Goal: Task Accomplishment & Management: Complete application form

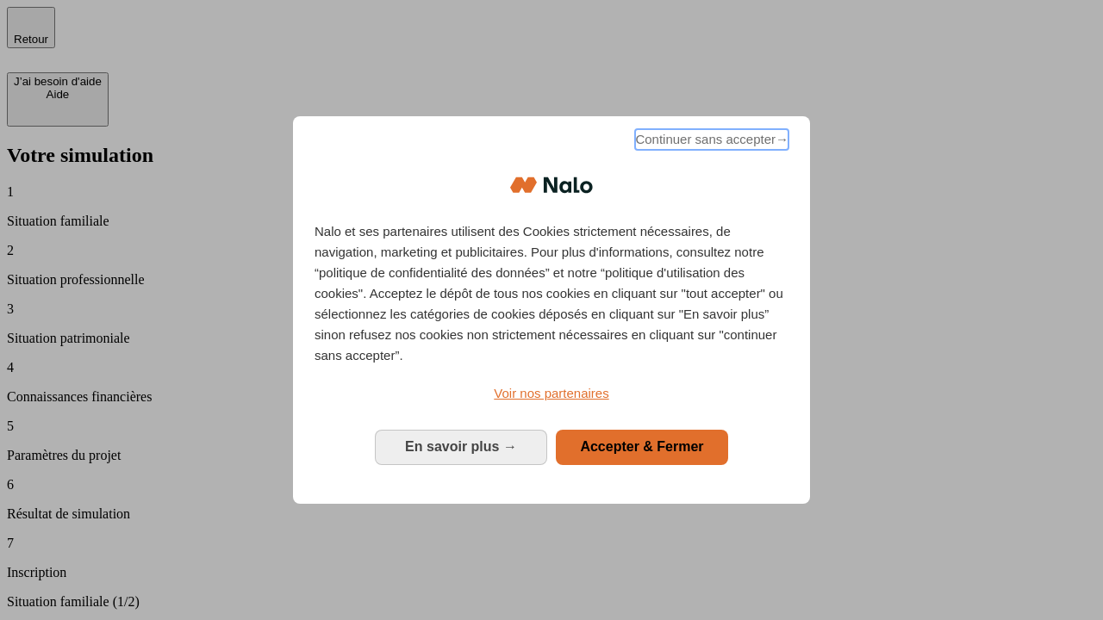
click at [710, 142] on span "Continuer sans accepter →" at bounding box center [711, 139] width 153 height 21
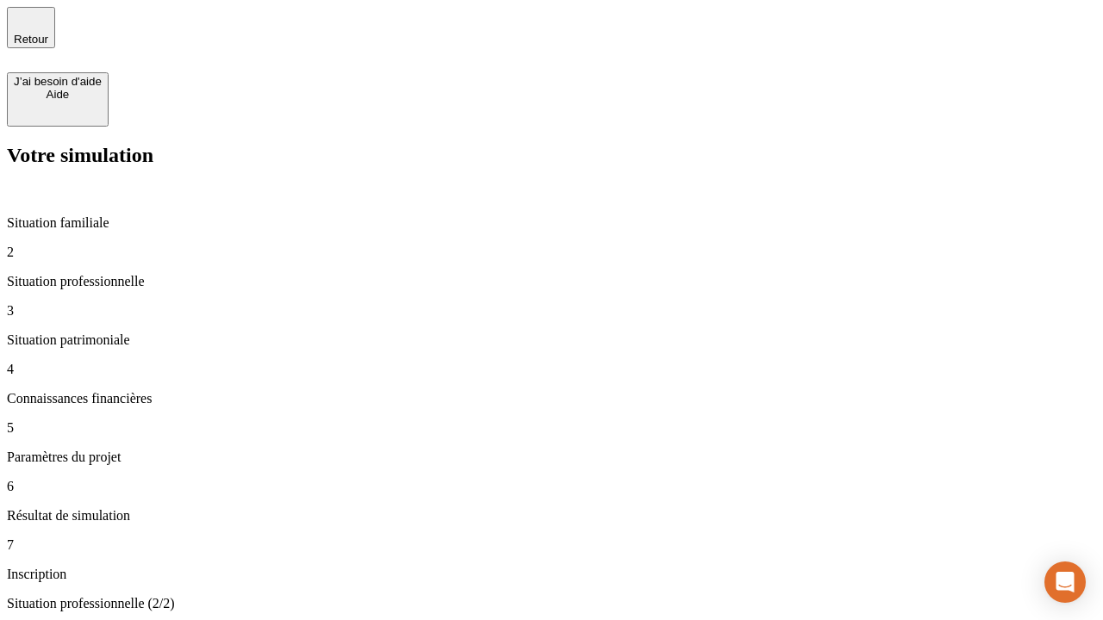
type input "30 000"
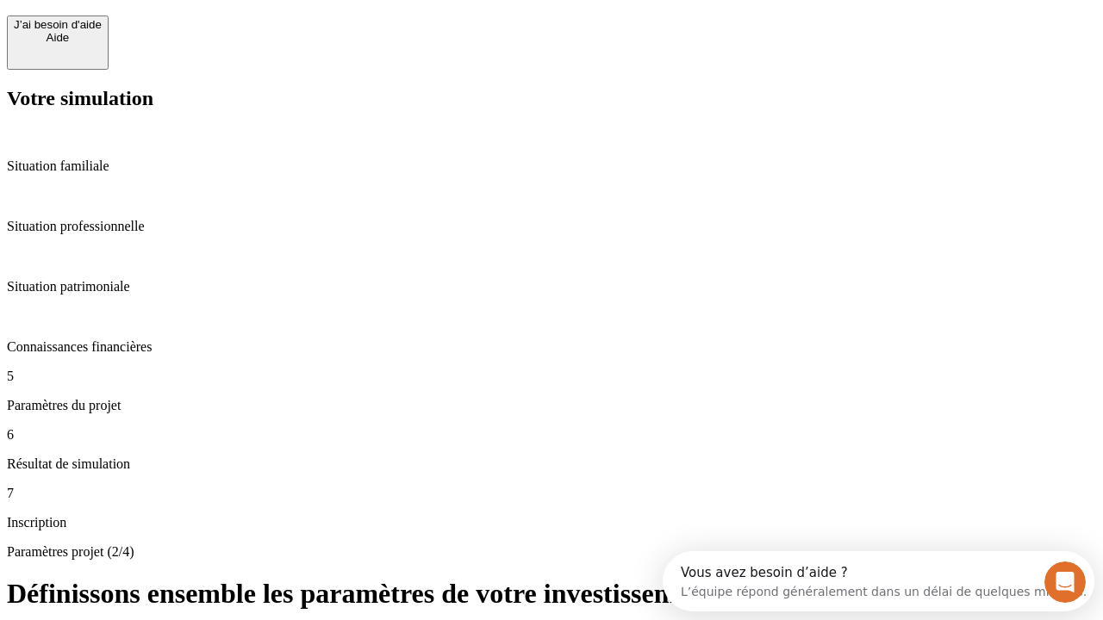
scroll to position [33, 0]
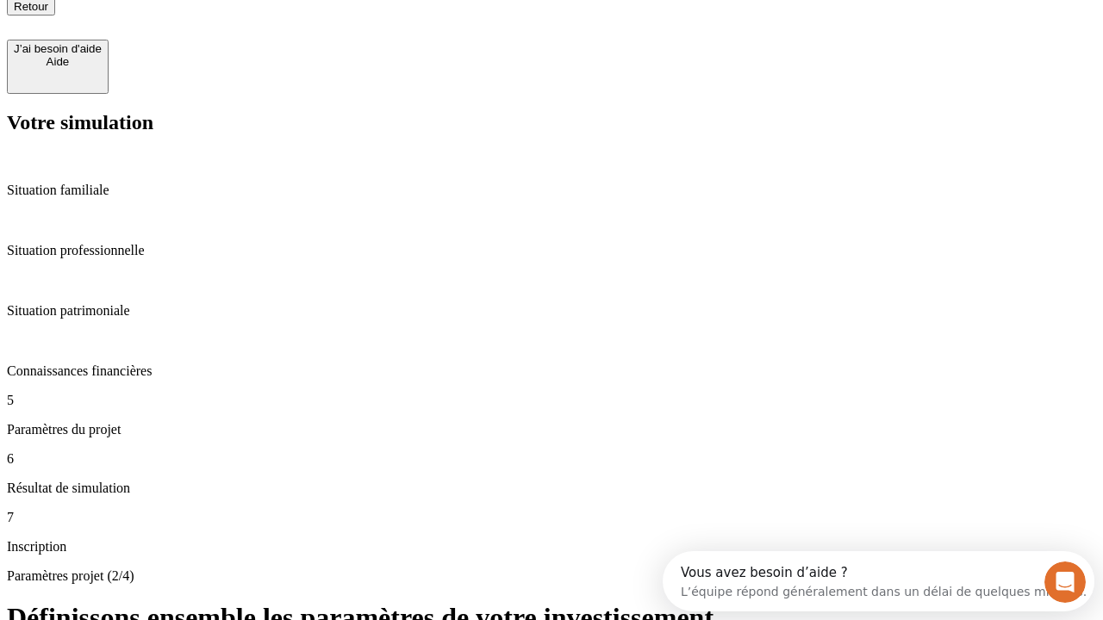
type input "25"
type input "5"
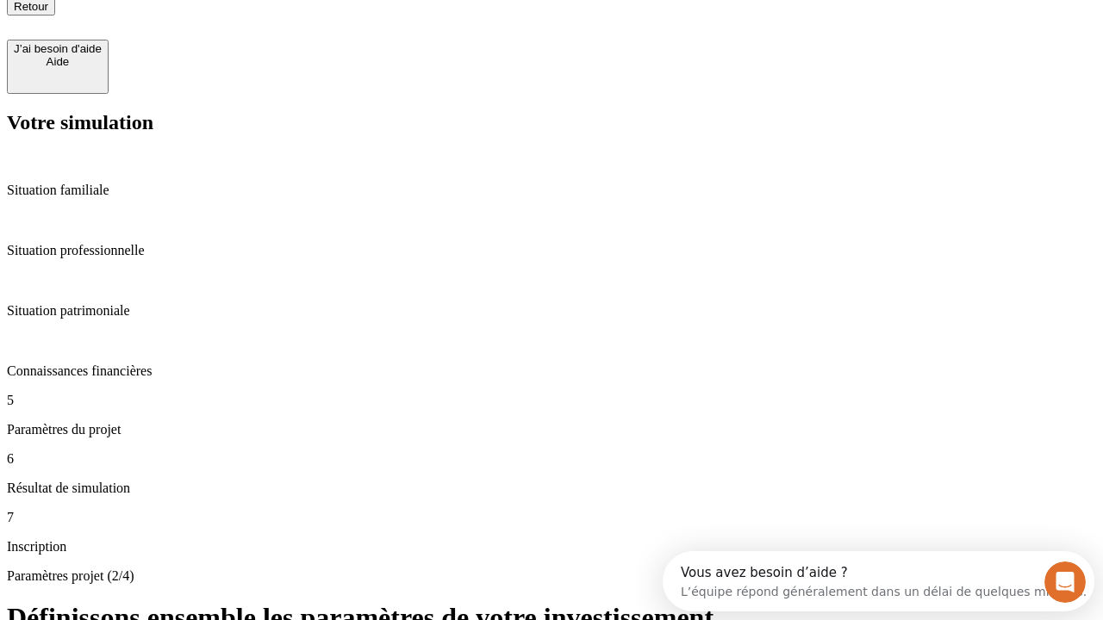
type input "1 000"
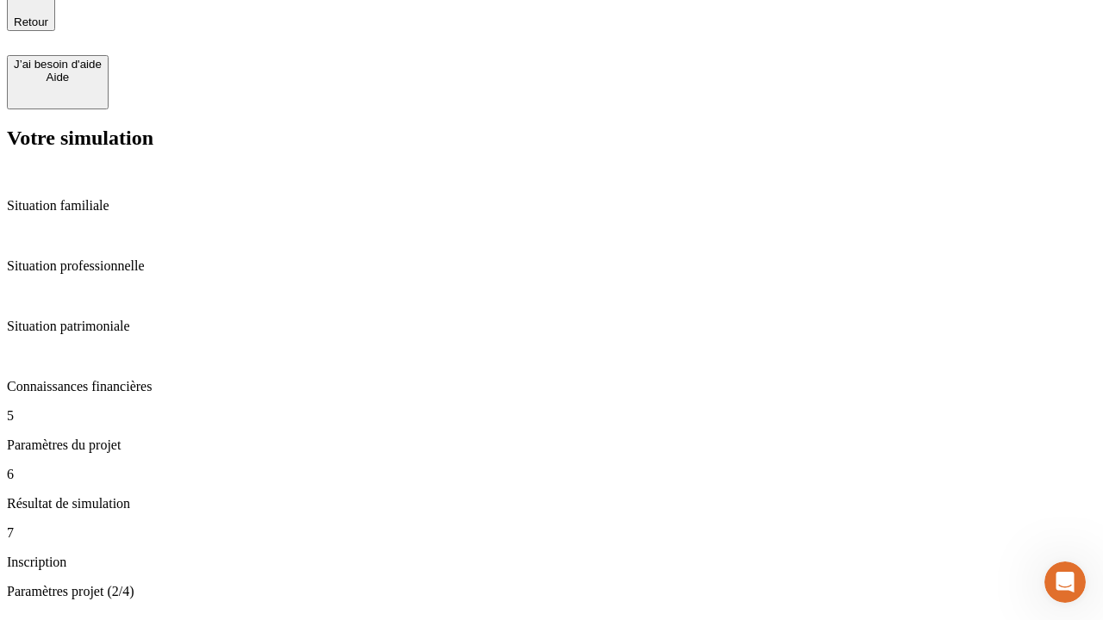
type input "640"
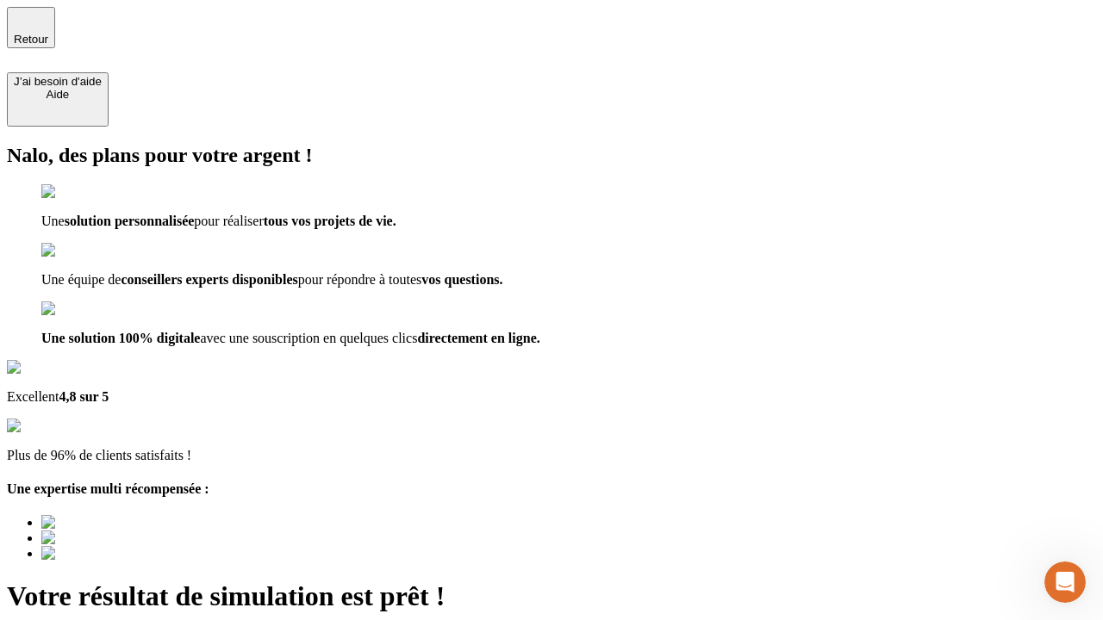
type input "[EMAIL_ADDRESS][PERSON_NAME][DOMAIN_NAME]"
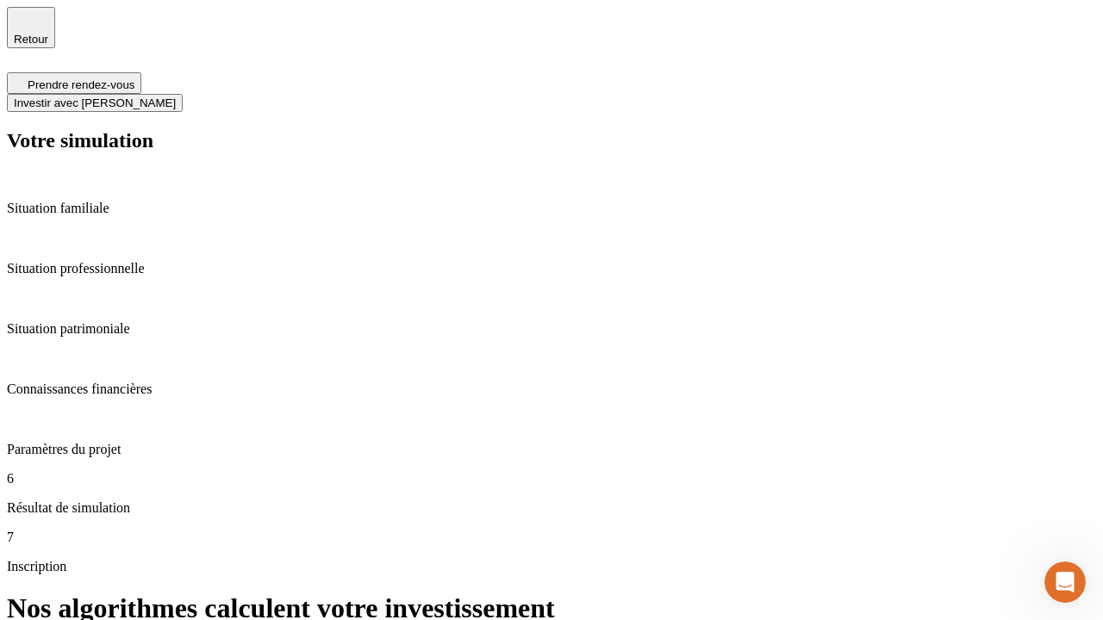
scroll to position [7, 0]
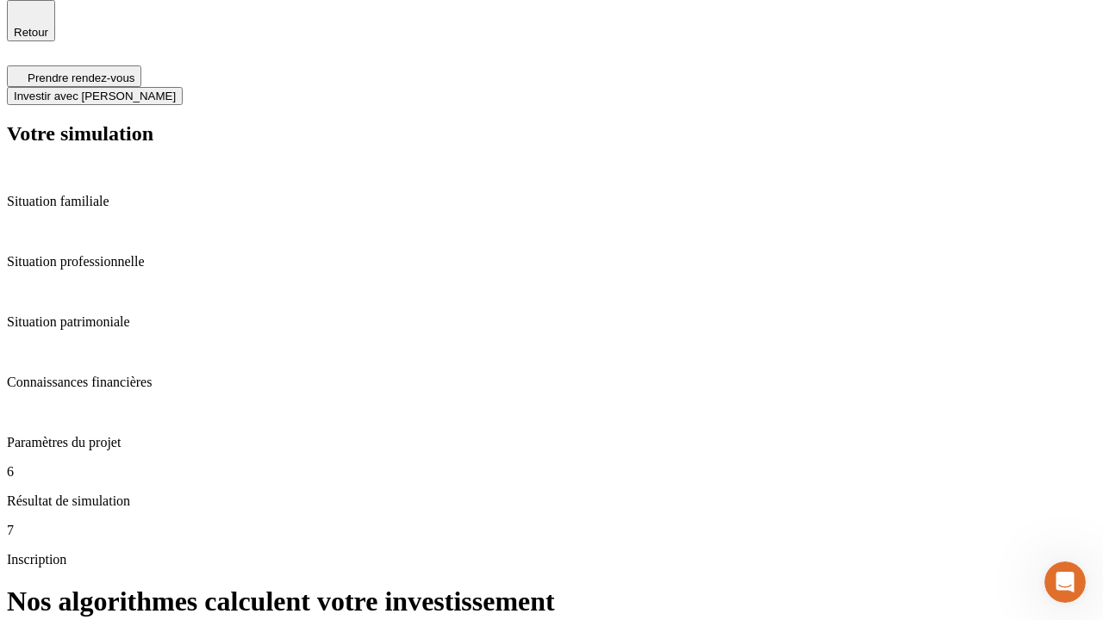
click at [176, 90] on span "Investir avec [PERSON_NAME]" at bounding box center [95, 96] width 162 height 13
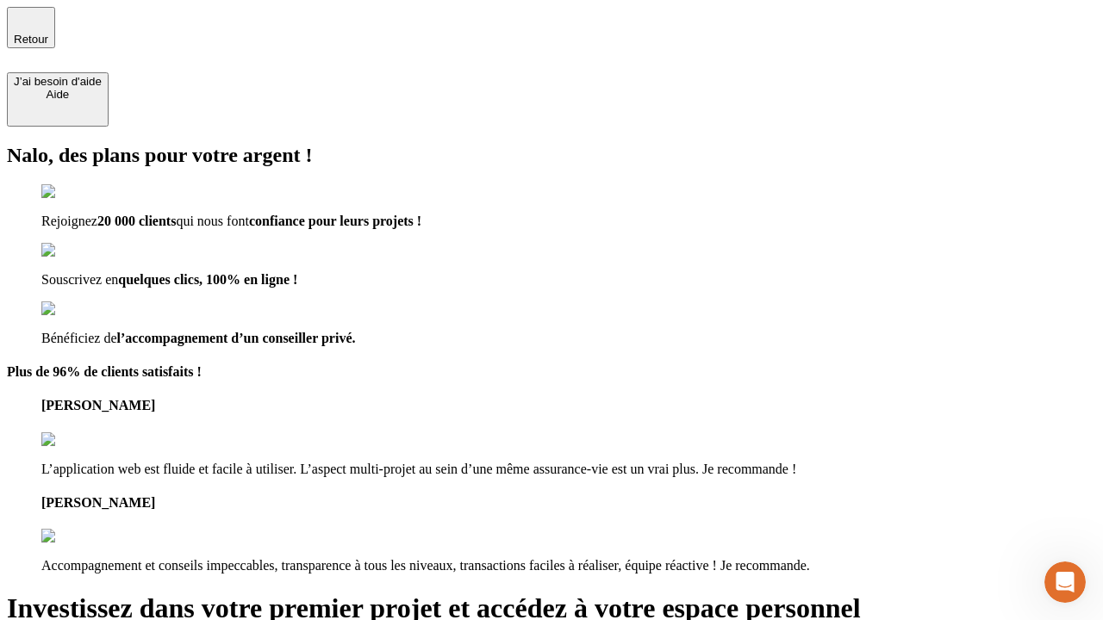
type input "[PERSON_NAME][EMAIL_ADDRESS][DOMAIN_NAME]"
